Goal: Browse casually

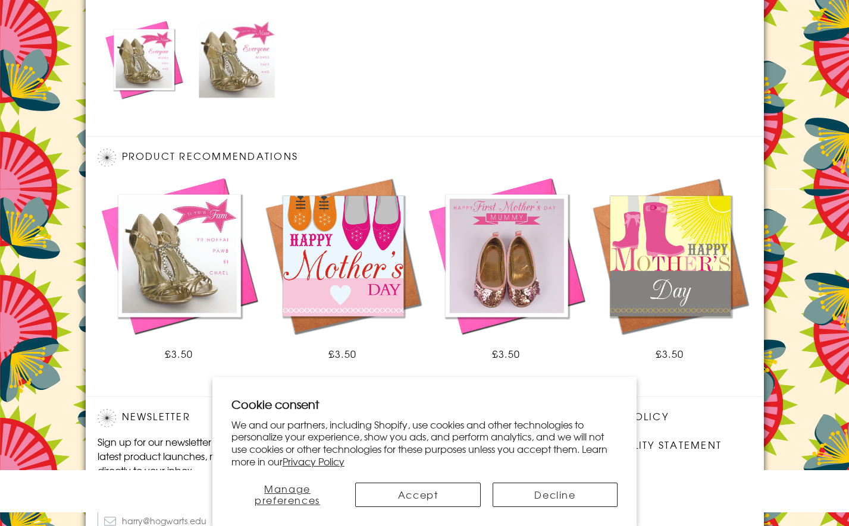
scroll to position [701, 0]
